Goal: Transaction & Acquisition: Book appointment/travel/reservation

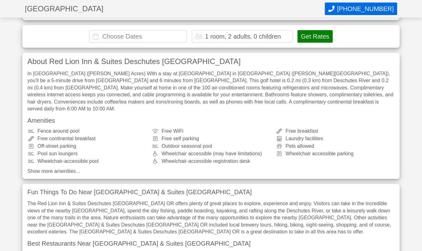
scroll to position [181, 0]
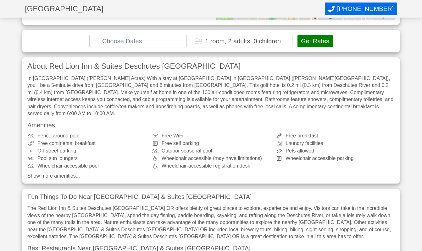
click at [134, 35] on input "text" at bounding box center [137, 41] width 97 height 13
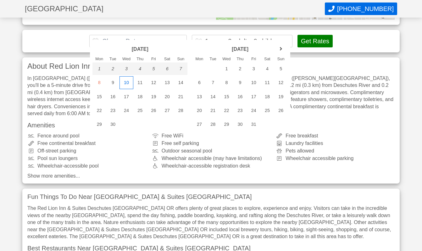
click at [124, 80] on div "10" at bounding box center [126, 82] width 14 height 13
click at [179, 82] on div "14" at bounding box center [181, 82] width 14 height 13
type input "[DATE] - [DATE]"
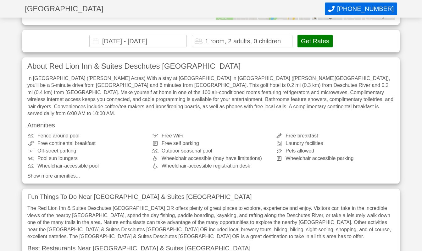
click at [321, 35] on button "Get Rates" at bounding box center [314, 41] width 35 height 13
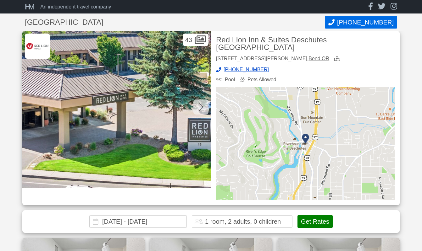
scroll to position [0, 0]
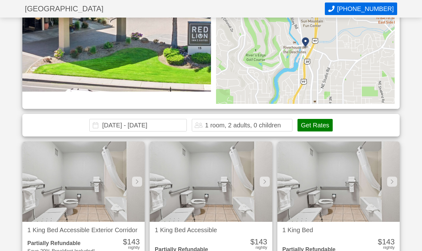
scroll to position [100, 0]
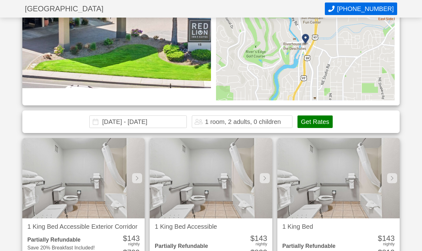
click at [218, 119] on div "1 room, 2 adults, 0 children" at bounding box center [243, 122] width 76 height 6
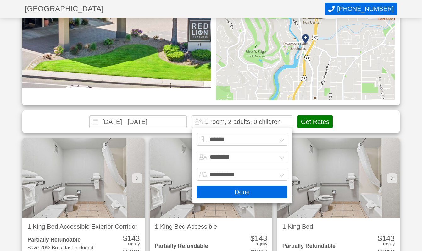
scroll to position [45, 0]
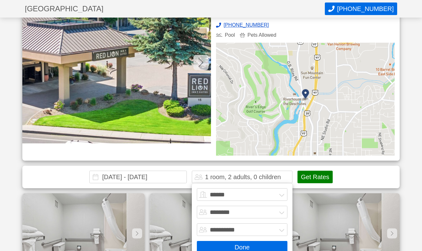
select select "*"
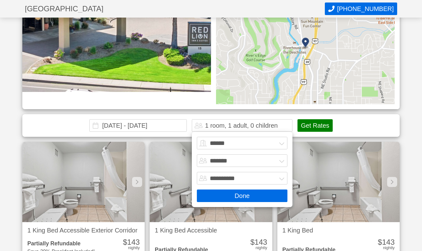
scroll to position [98, 0]
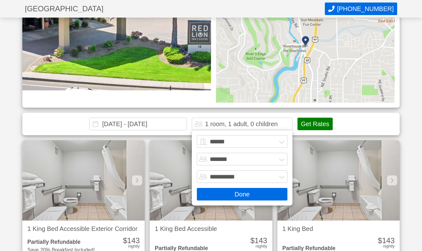
click at [245, 188] on button "Done" at bounding box center [242, 194] width 90 height 13
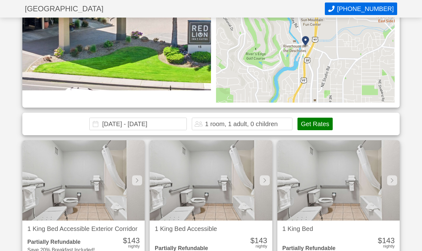
click at [320, 118] on button "Get Rates" at bounding box center [314, 124] width 35 height 13
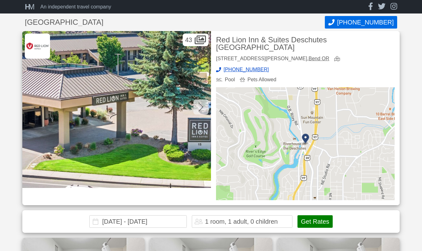
scroll to position [0, 0]
